Goal: Download file/media

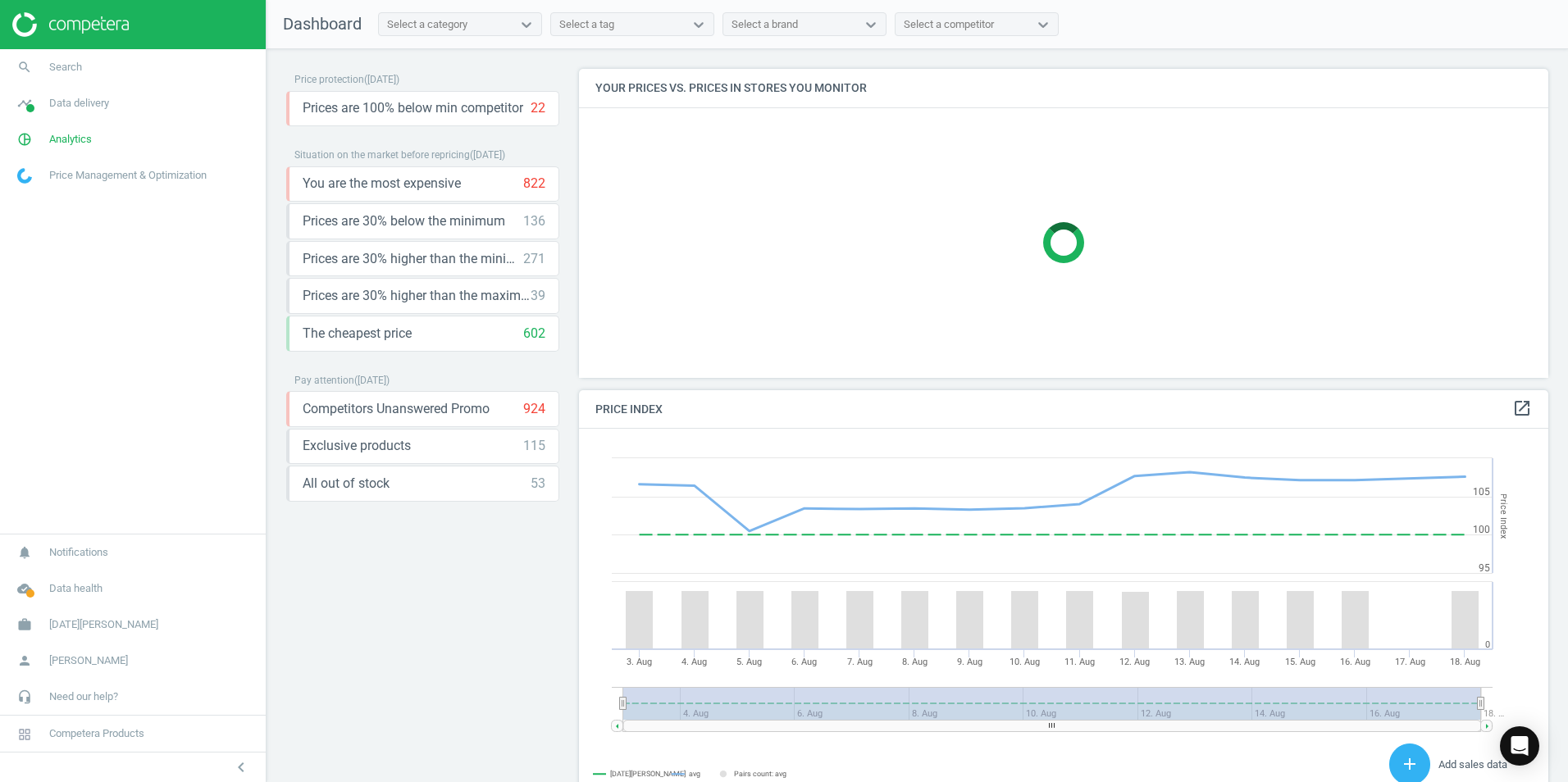
scroll to position [350, 983]
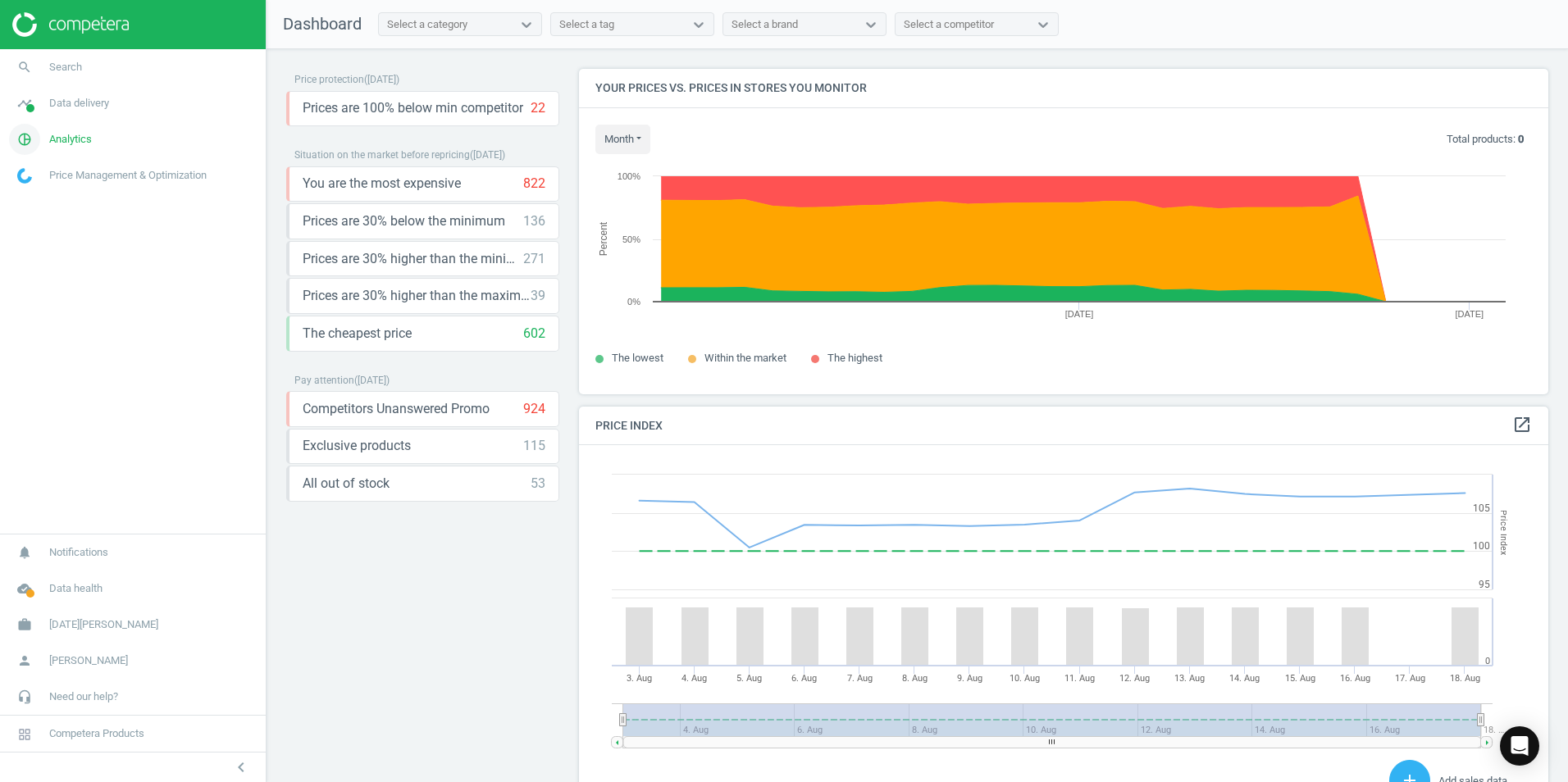
click at [63, 141] on span "Analytics" at bounding box center [70, 139] width 43 height 15
click at [43, 194] on span "Products" at bounding box center [37, 199] width 38 height 13
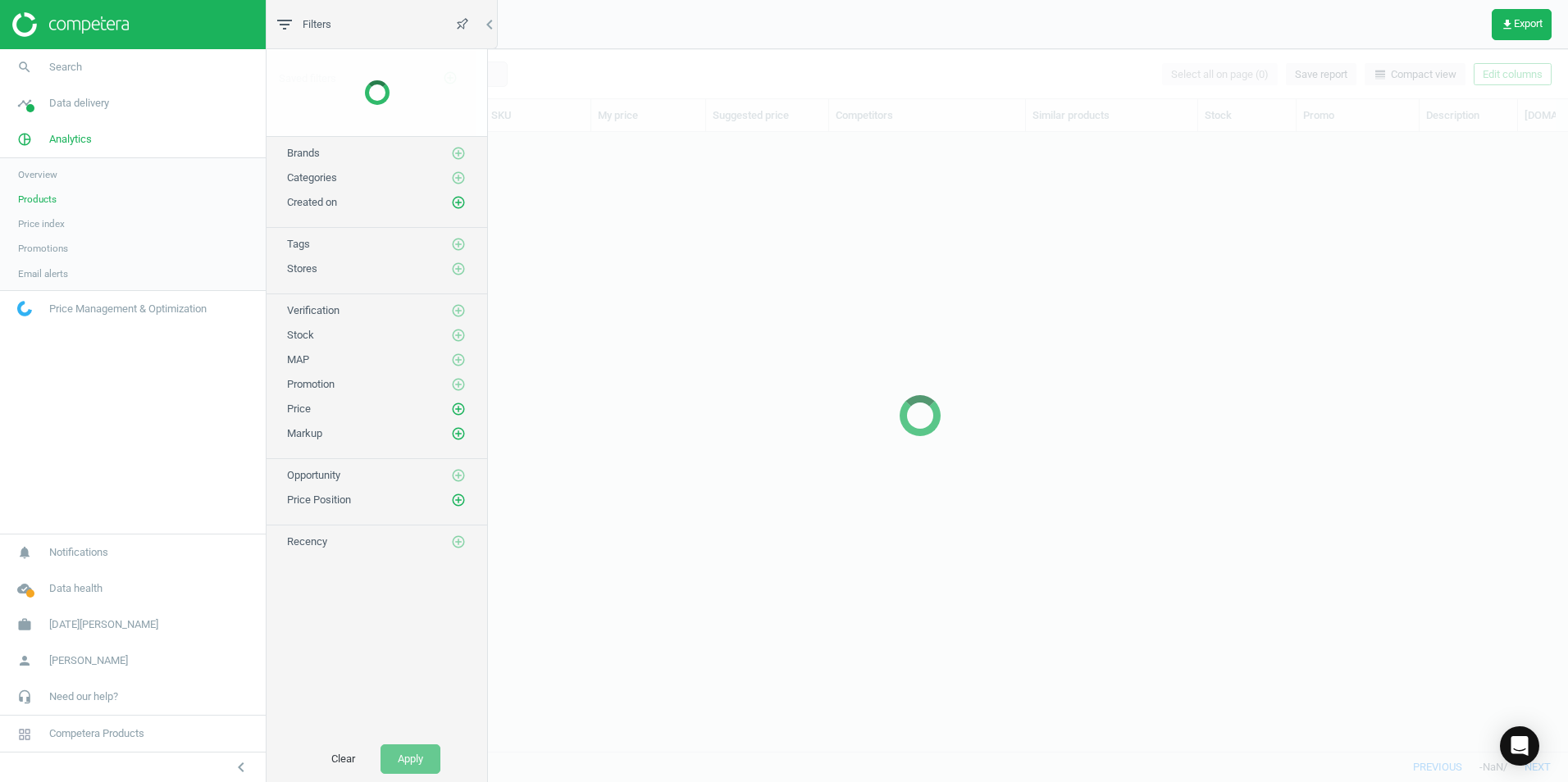
scroll to position [595, 1284]
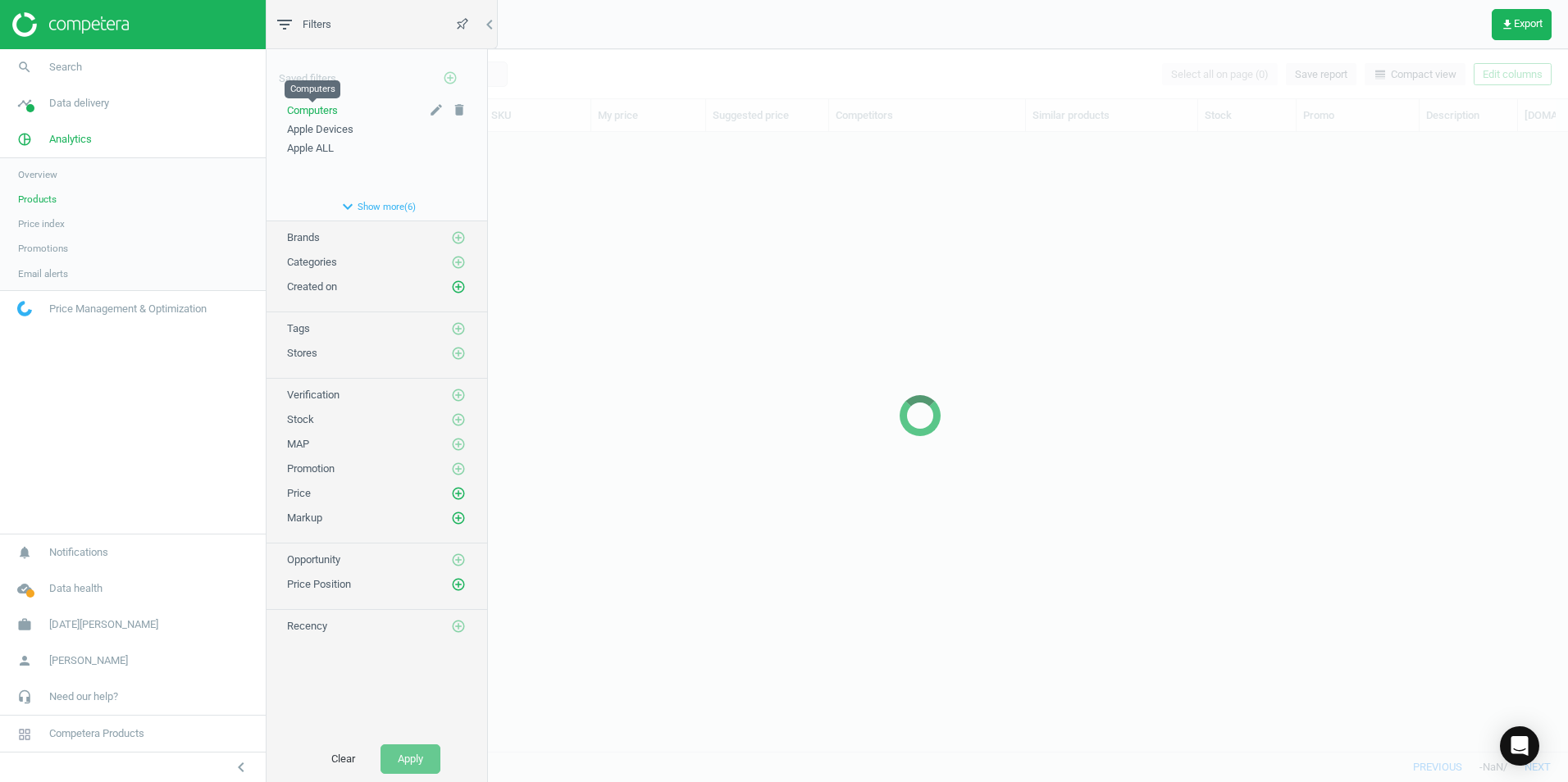
click at [330, 113] on span "Computers" at bounding box center [313, 111] width 51 height 12
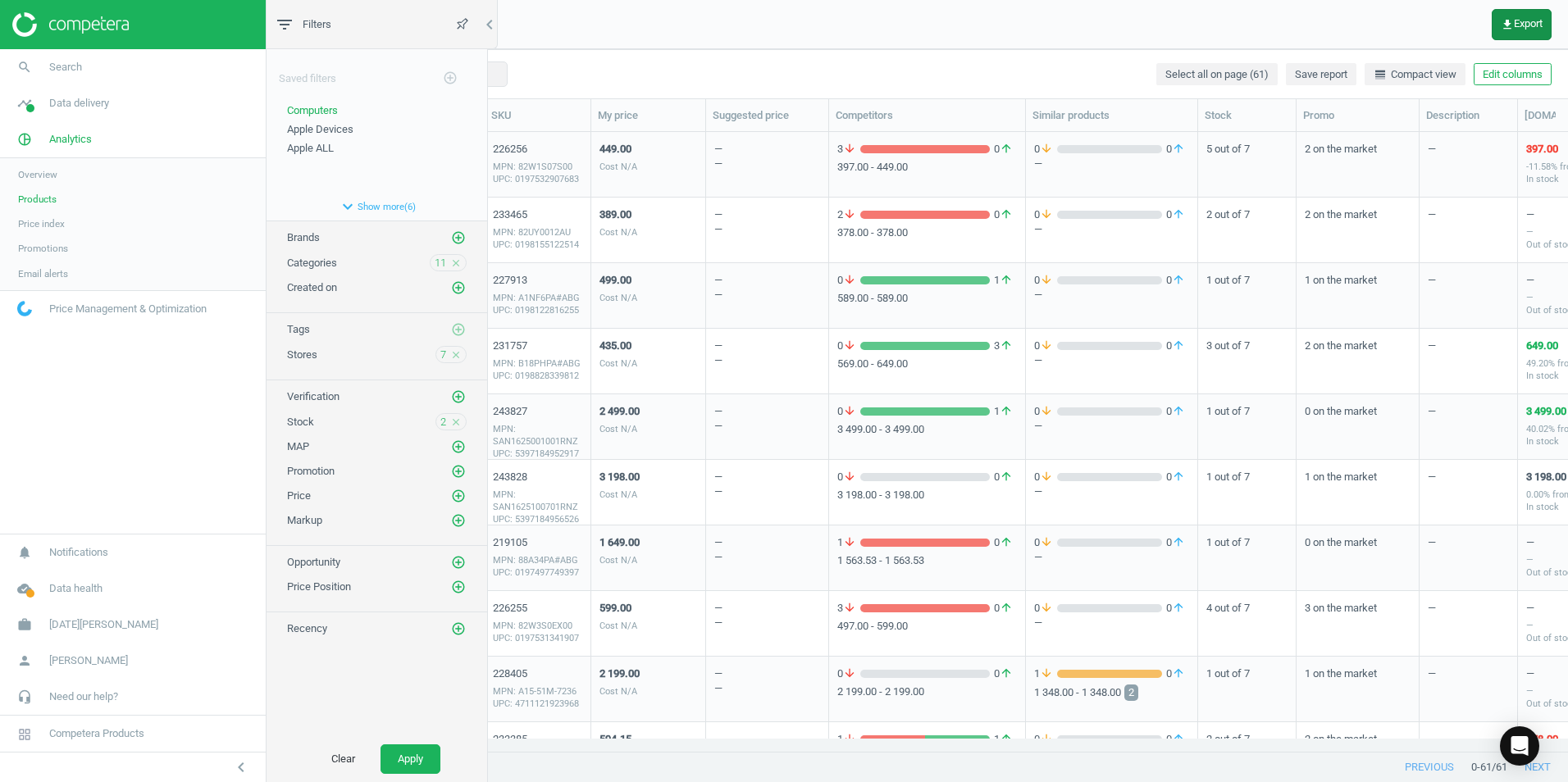
click at [1520, 30] on span "get_app Export" at bounding box center [1522, 24] width 42 height 13
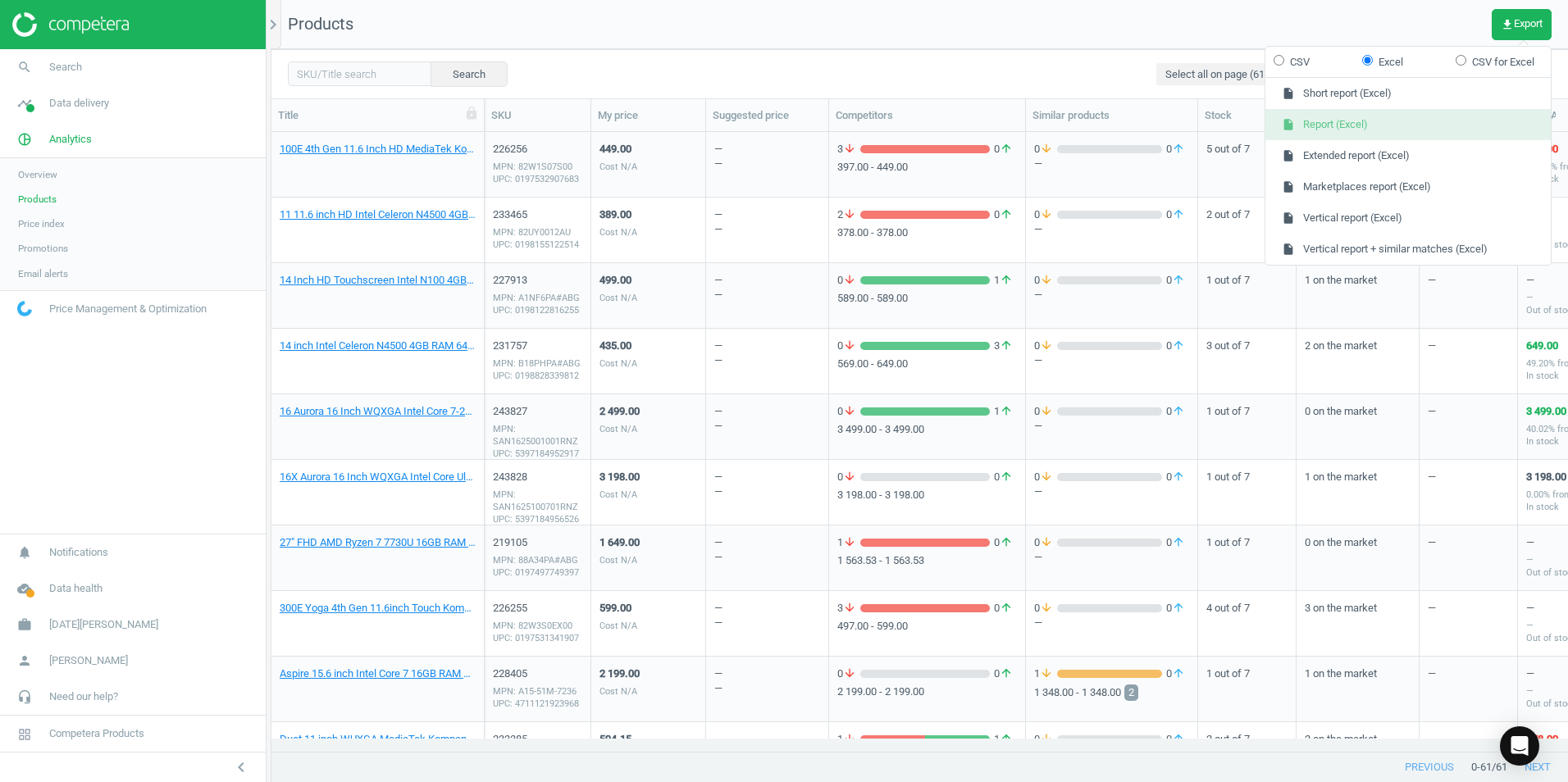
click at [1334, 121] on button "insert_drive_file Report (Excel)" at bounding box center [1409, 125] width 286 height 31
